Goal: Task Accomplishment & Management: Manage account settings

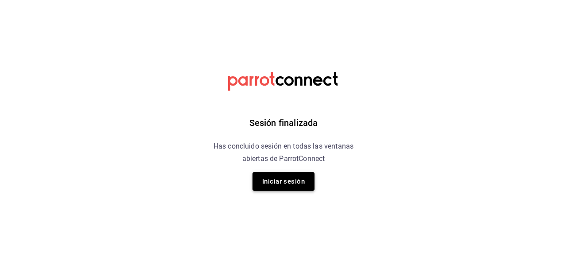
click at [288, 182] on button "Iniciar sesión" at bounding box center [283, 181] width 62 height 19
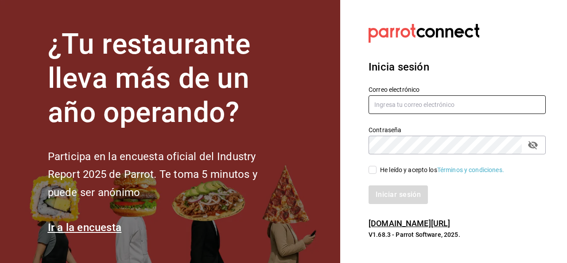
click at [414, 104] on input "text" at bounding box center [456, 104] width 177 height 19
paste input "ana.guajardo.a@gmail.com"
type input "ana.guajardo.a@gmail.com"
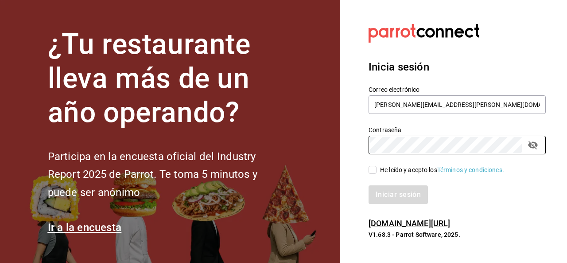
click at [374, 168] on input "He leído y acepto los Términos y condiciones." at bounding box center [372, 170] width 8 height 8
checkbox input "true"
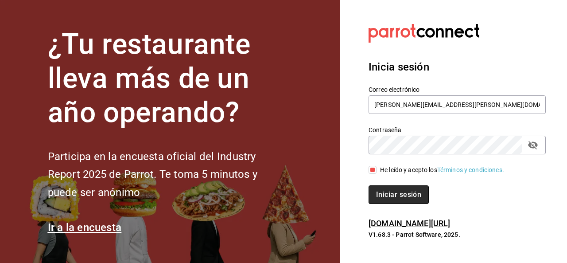
click at [391, 191] on button "Iniciar sesión" at bounding box center [398, 194] width 60 height 19
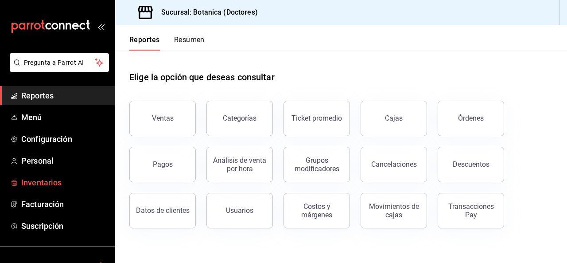
click at [66, 178] on span "Inventarios" at bounding box center [64, 182] width 86 height 12
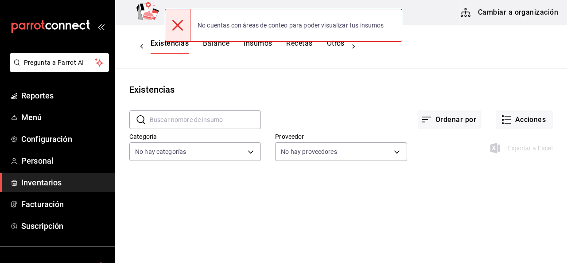
click at [516, 13] on button "Cambiar a organización" at bounding box center [510, 12] width 100 height 25
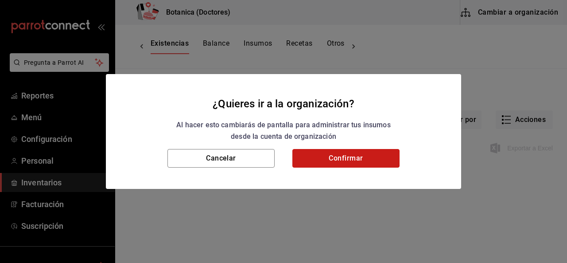
click at [331, 159] on button "Confirmar" at bounding box center [345, 158] width 107 height 19
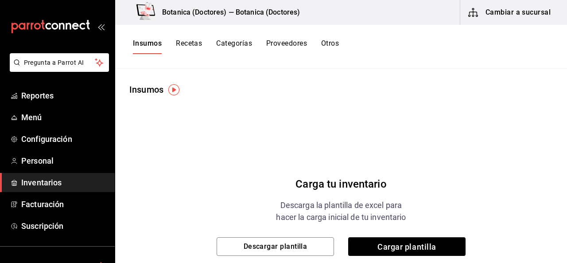
scroll to position [61, 0]
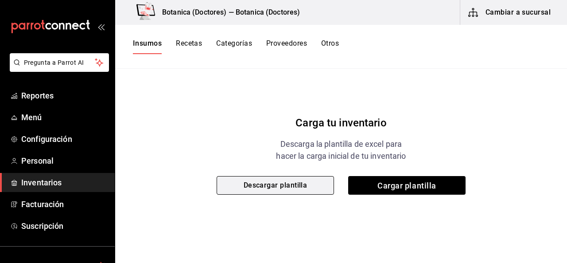
click at [254, 191] on button "Descargar plantilla" at bounding box center [274, 185] width 117 height 19
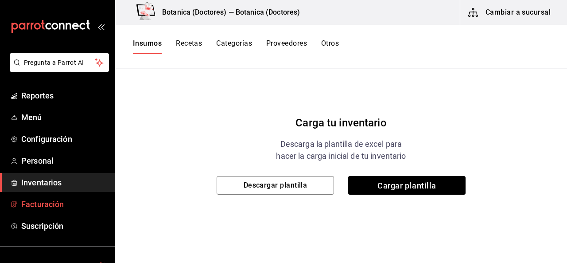
click at [60, 202] on span "Facturación" at bounding box center [64, 204] width 86 height 12
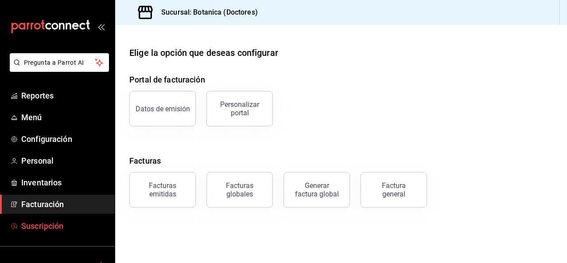
click at [84, 224] on span "Suscripción" at bounding box center [64, 226] width 86 height 12
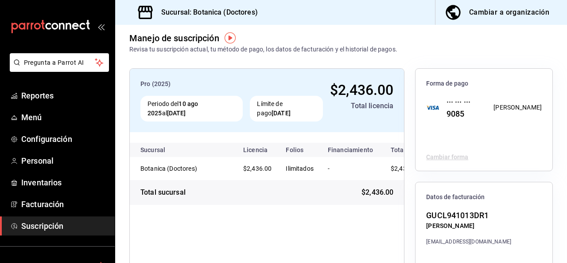
scroll to position [8, 0]
click at [227, 35] on img "button" at bounding box center [229, 37] width 11 height 11
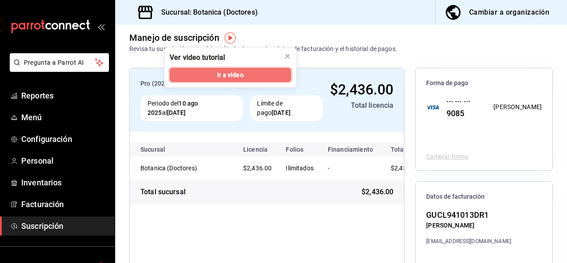
click at [236, 75] on span "Ir a video" at bounding box center [230, 74] width 26 height 9
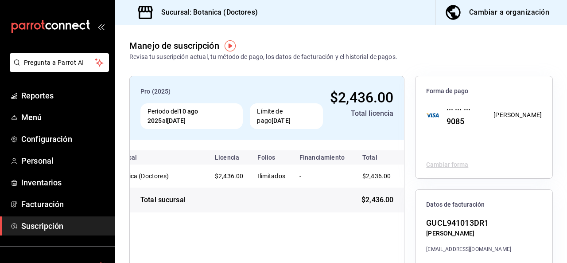
scroll to position [0, 31]
click at [69, 90] on span "Reportes" at bounding box center [64, 95] width 86 height 12
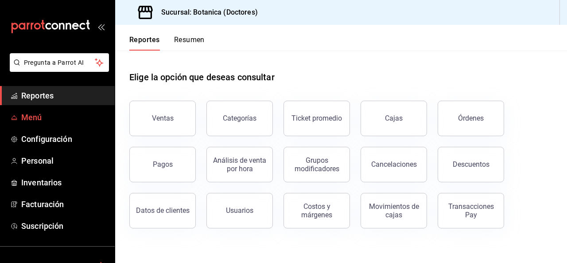
click at [70, 119] on span "Menú" at bounding box center [64, 117] width 86 height 12
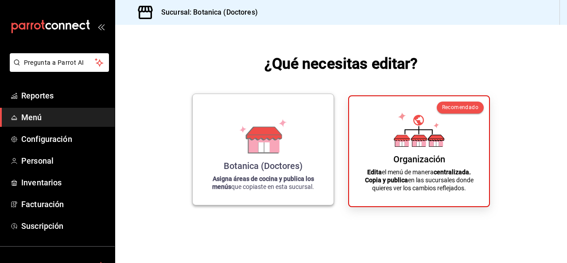
click at [263, 144] on icon at bounding box center [263, 147] width 11 height 10
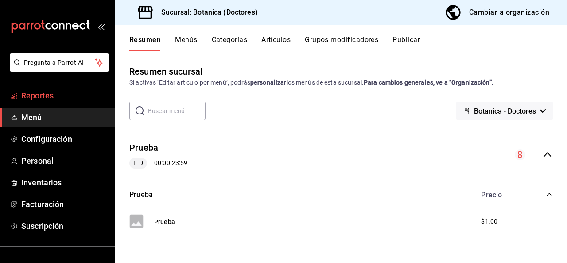
click at [70, 100] on span "Reportes" at bounding box center [64, 95] width 86 height 12
